Goal: Obtain resource: Obtain resource

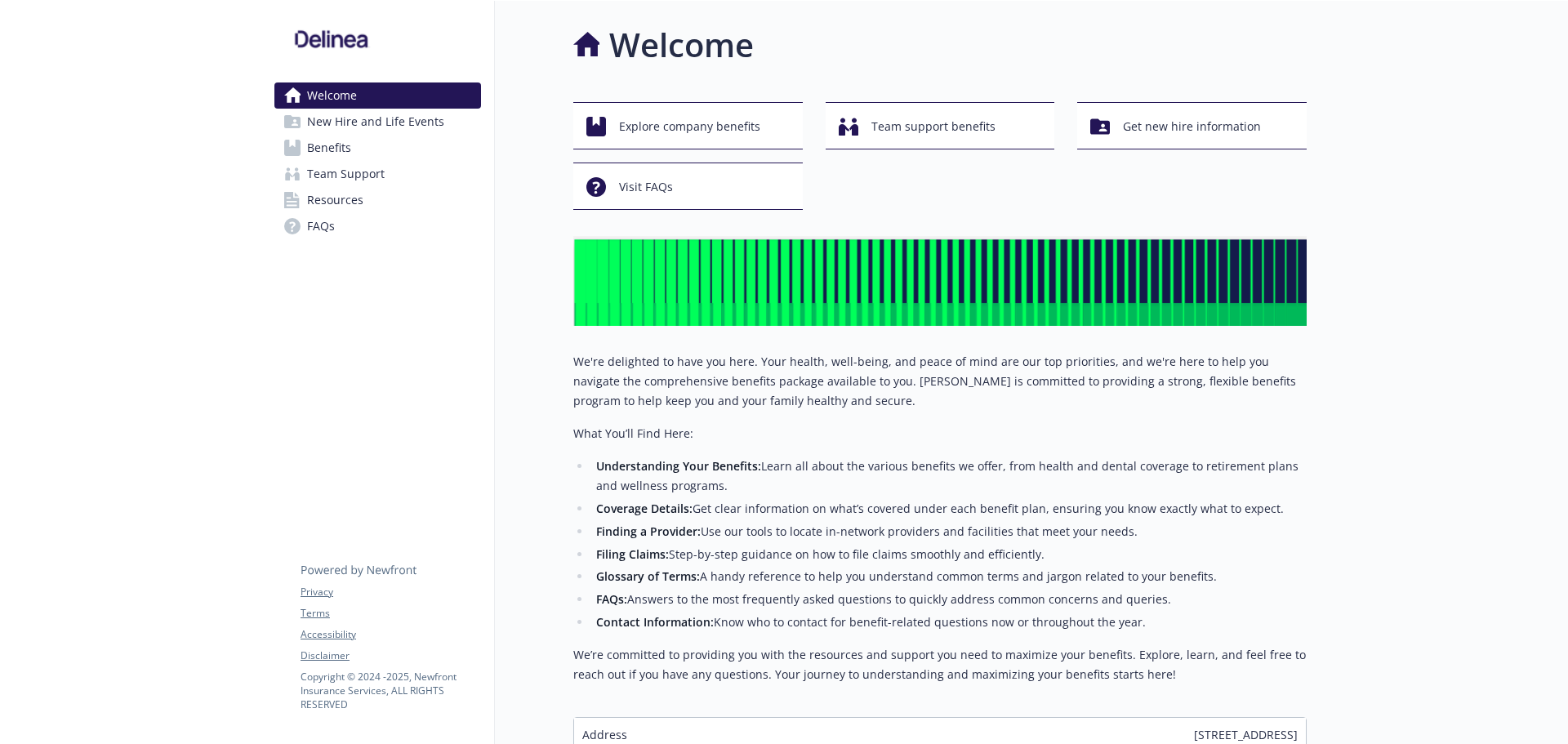
click at [338, 141] on span "Benefits" at bounding box center [328, 148] width 44 height 27
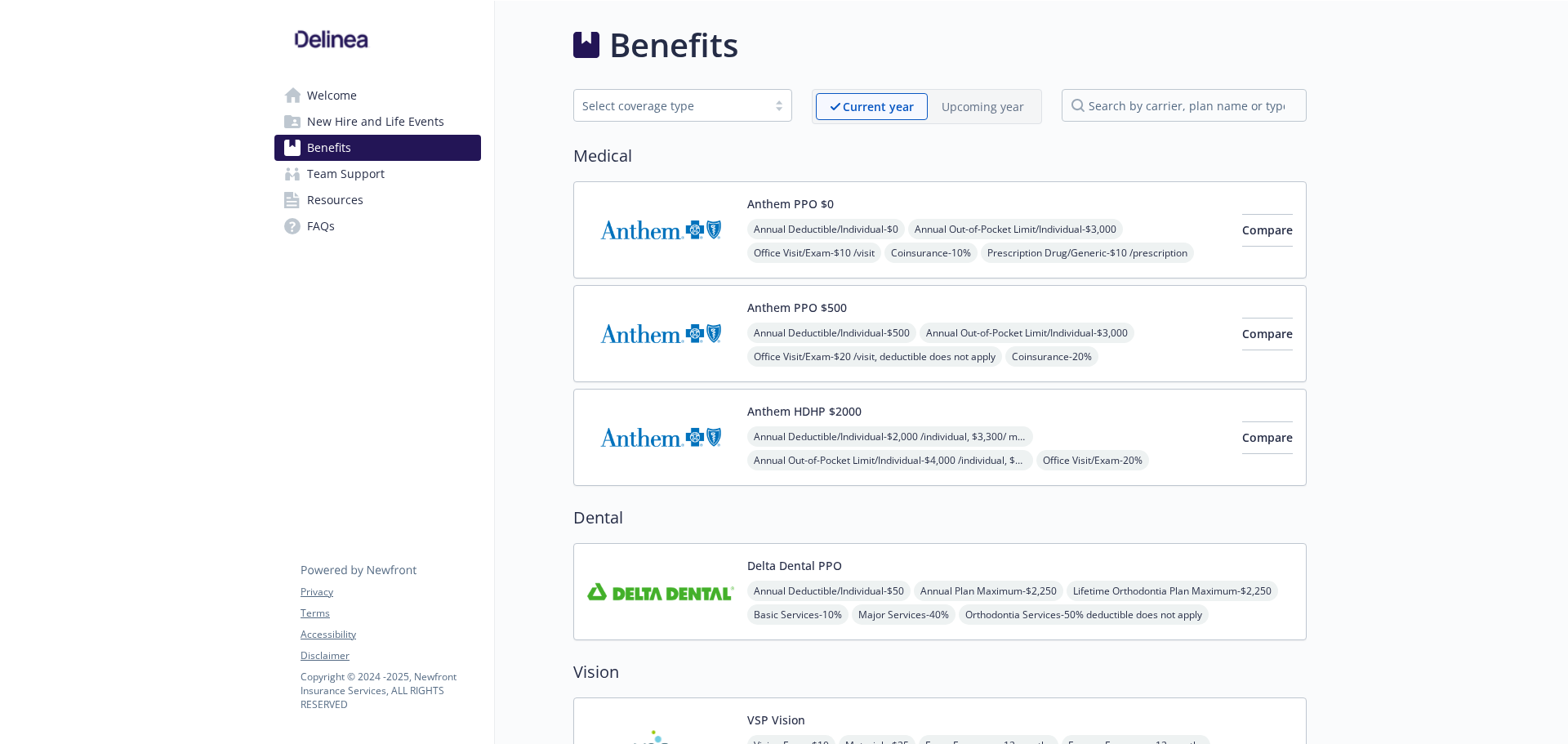
click at [811, 201] on button "Anthem PPO $0" at bounding box center [790, 204] width 86 height 17
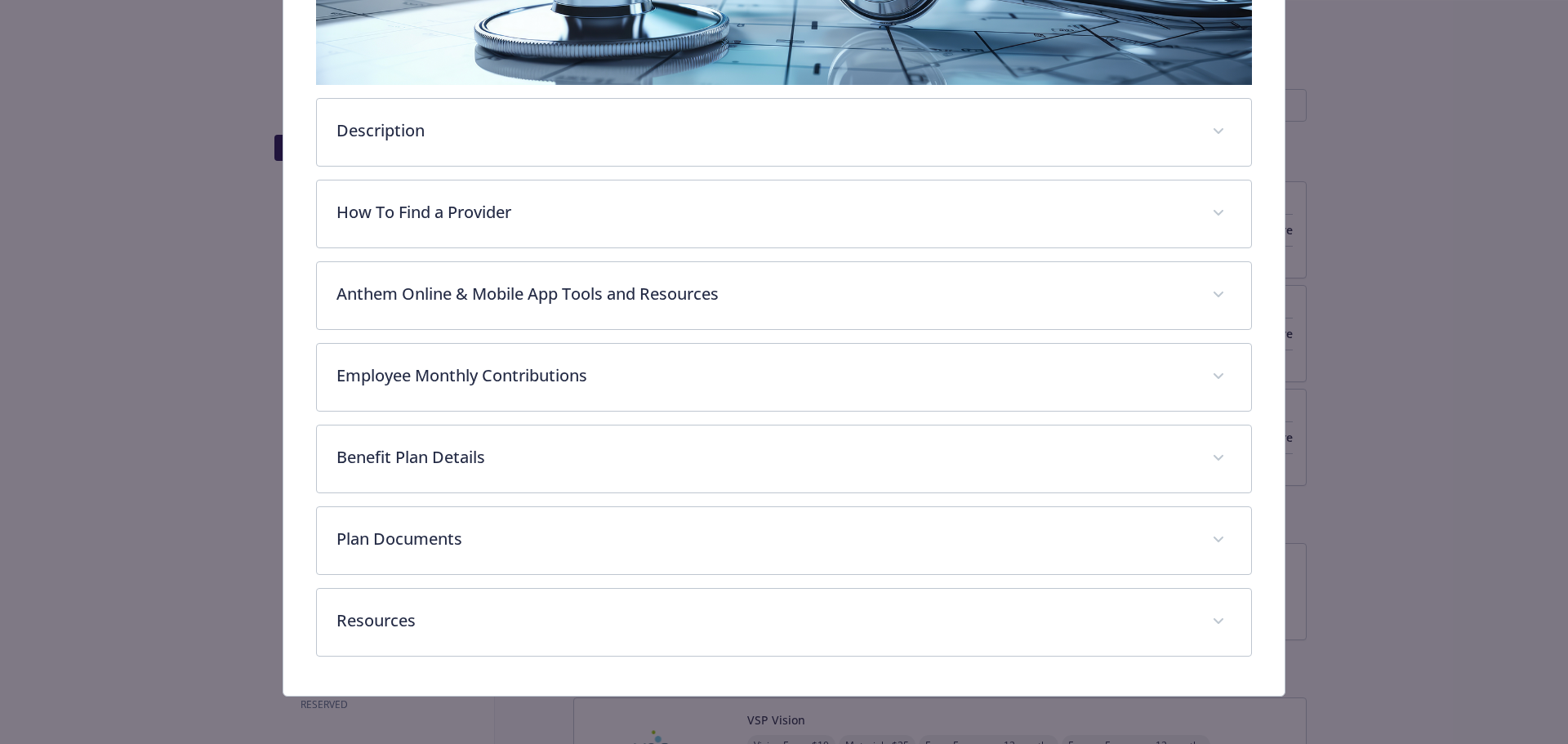
scroll to position [388, 0]
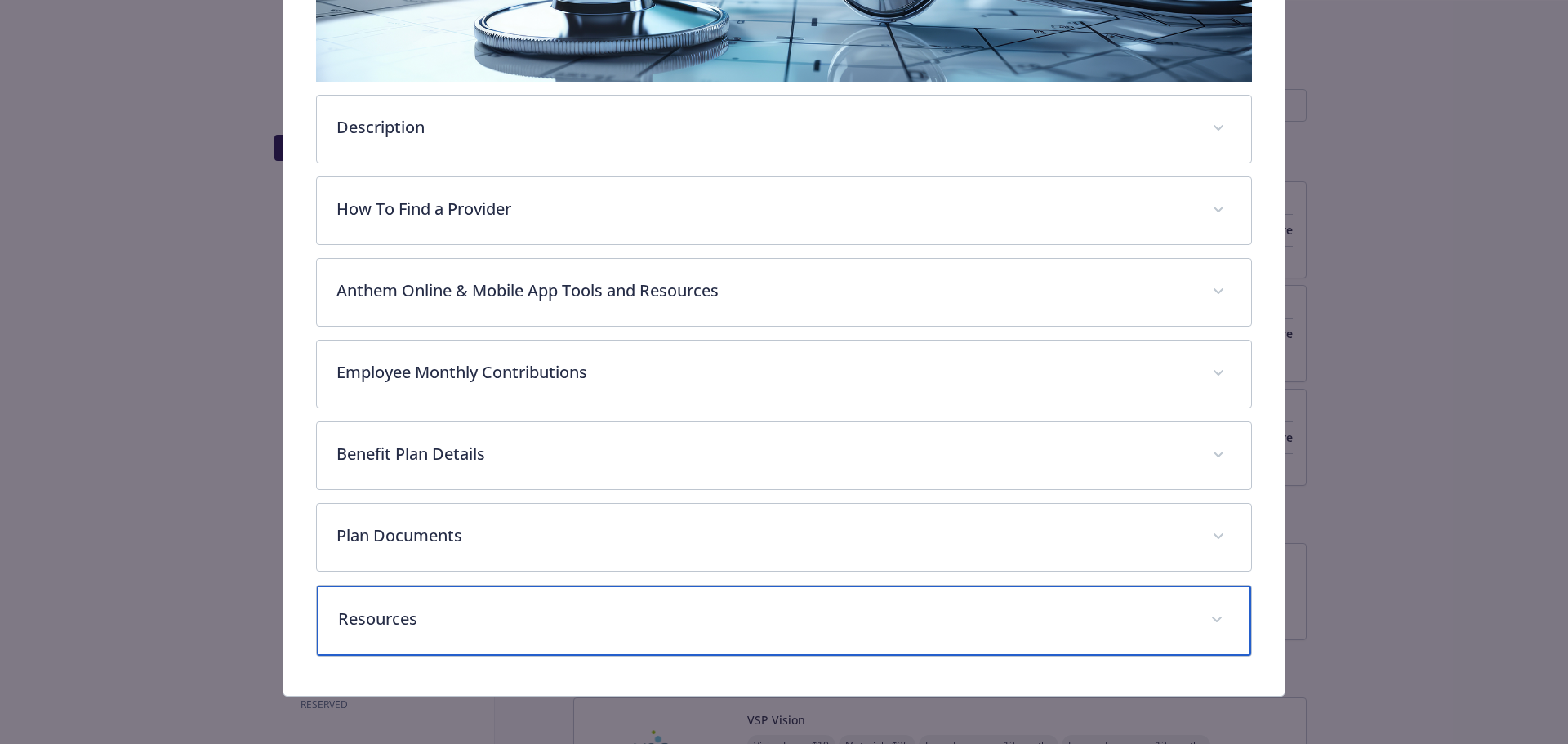
click at [558, 604] on div "Resources" at bounding box center [784, 621] width 935 height 70
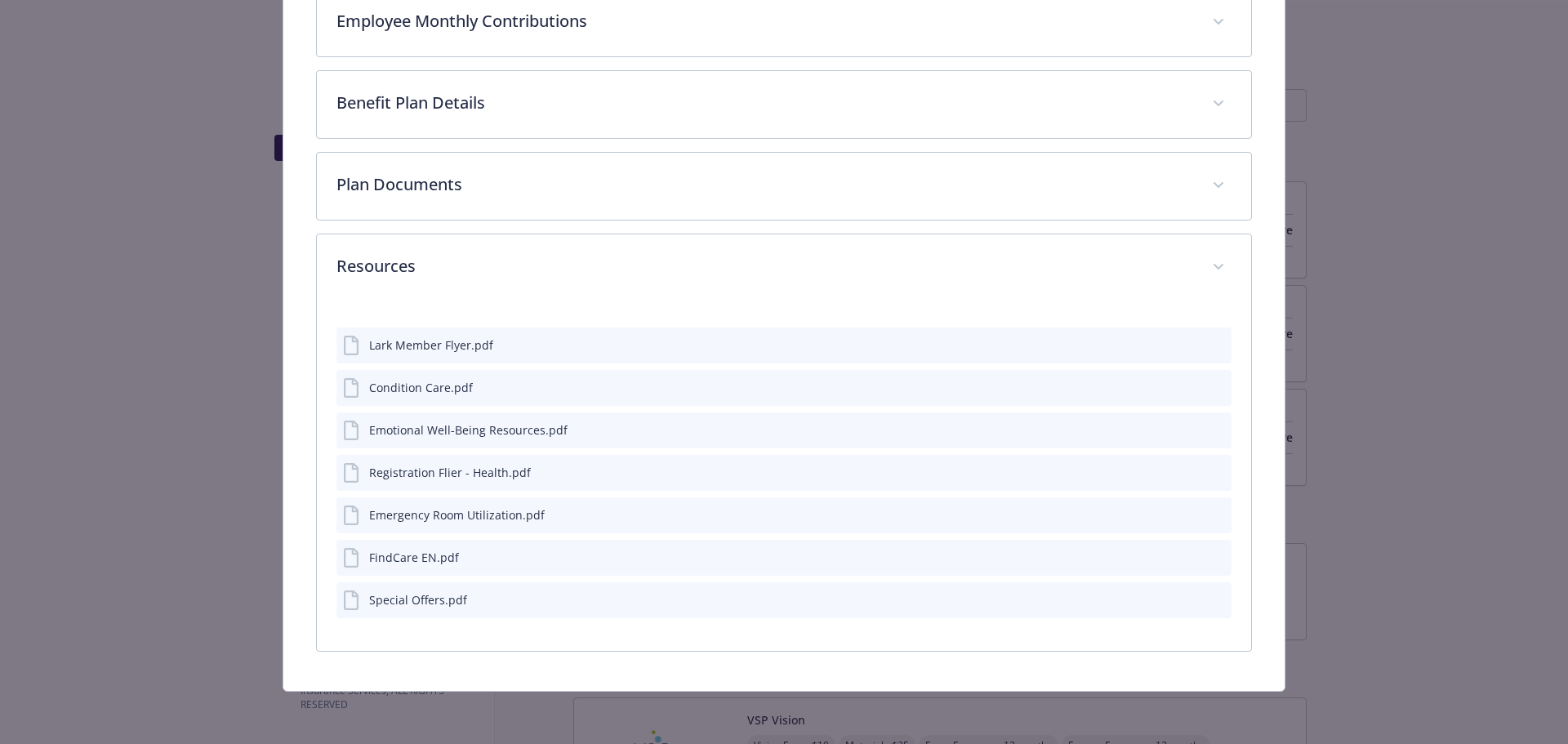
scroll to position [738, 0]
click at [1208, 343] on icon "preview file" at bounding box center [1215, 345] width 14 height 11
click at [1208, 427] on icon "preview file" at bounding box center [1215, 430] width 14 height 11
click at [1211, 429] on icon "preview file" at bounding box center [1215, 431] width 14 height 11
click at [1208, 596] on icon "preview file" at bounding box center [1215, 601] width 14 height 11
